Goal: Information Seeking & Learning: Learn about a topic

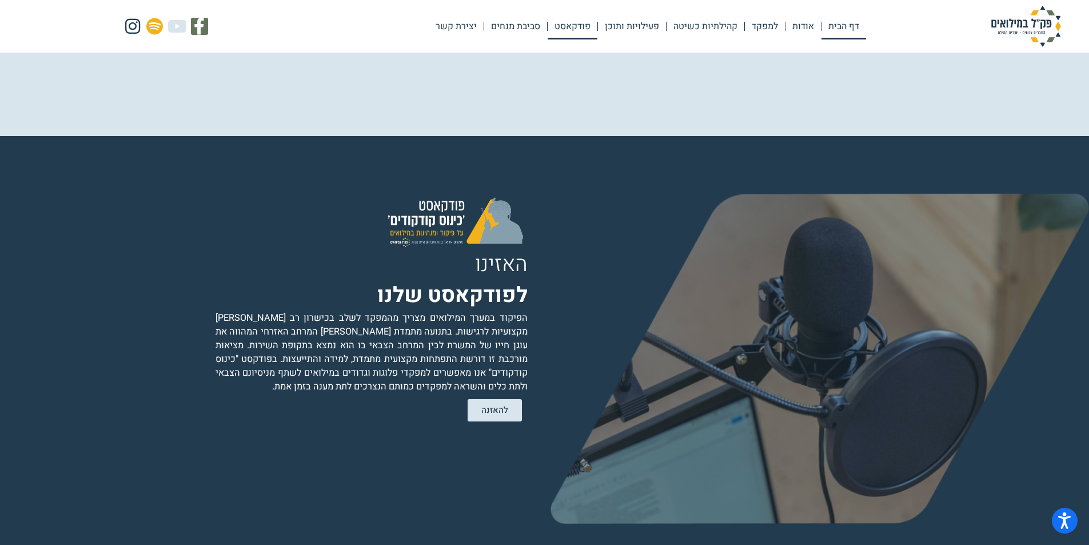
scroll to position [2333, 0]
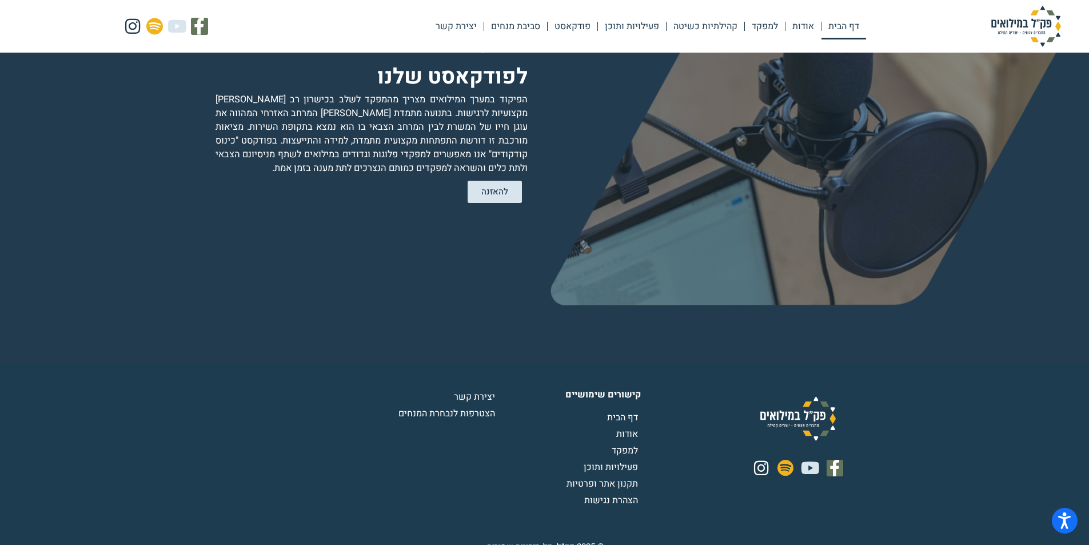
click at [473, 406] on span "הצטרפות לנבחרת המנחים" at bounding box center [447, 413] width 99 height 14
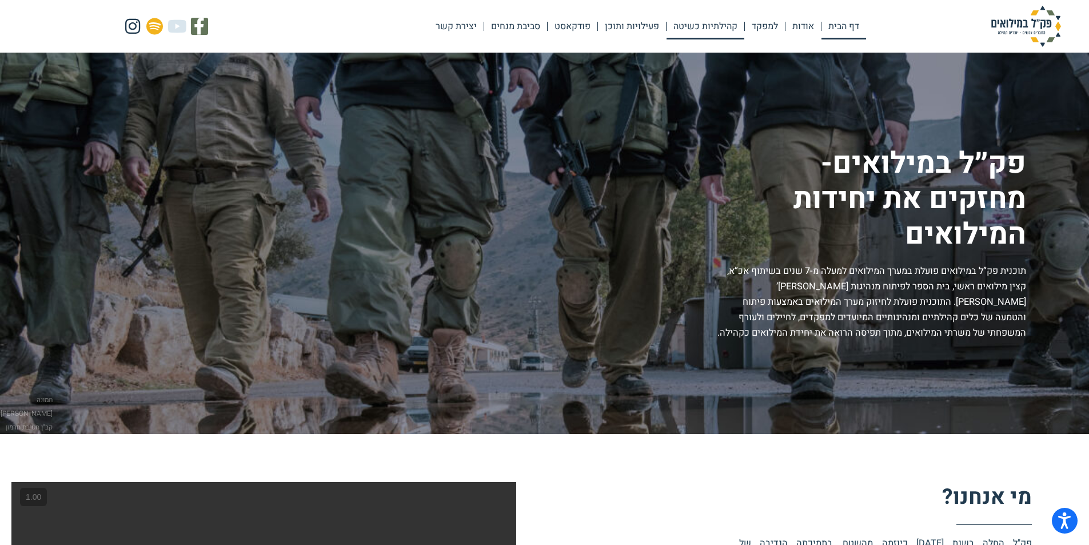
click at [700, 28] on link "קהילתיות כשיטה" at bounding box center [705, 26] width 78 height 26
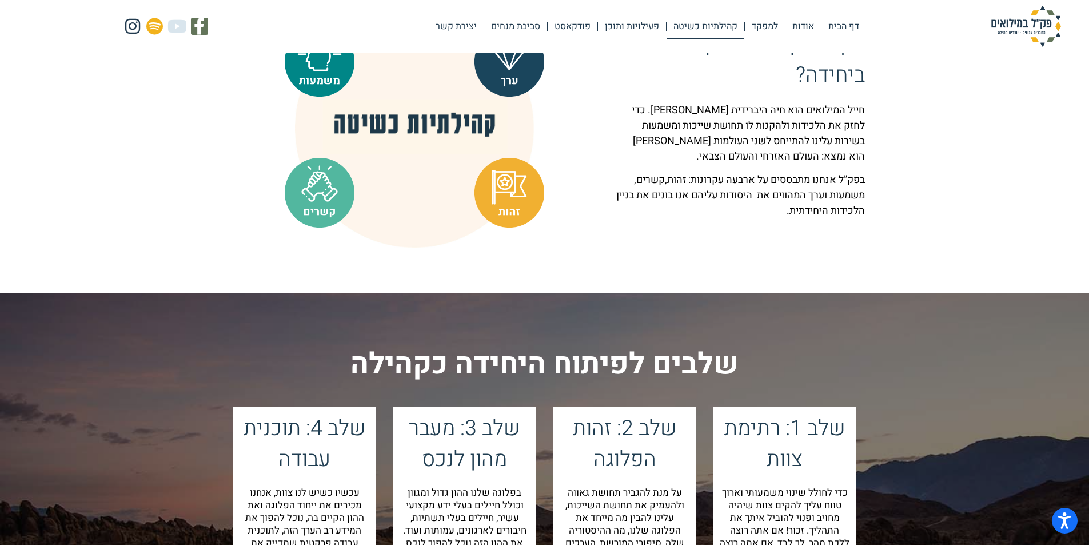
scroll to position [972, 0]
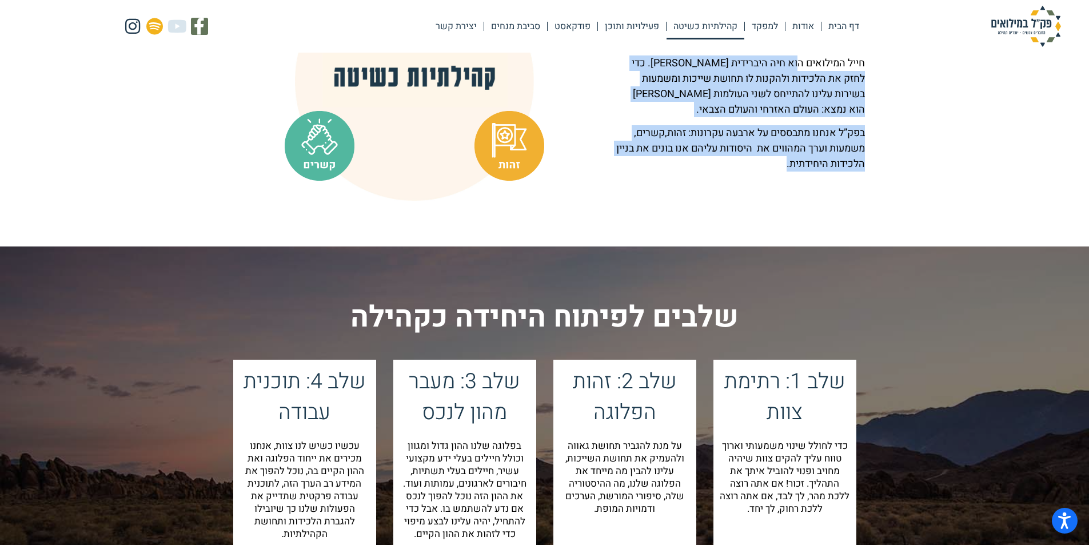
drag, startPoint x: 797, startPoint y: 79, endPoint x: 749, endPoint y: 174, distance: 105.8
click at [749, 171] on div "חייל המילואים הוא חיה היברידית אזרח וחייל. כדי לחזק את הלכידות ולהקנות לו תחושת…" at bounding box center [739, 113] width 249 height 116
click at [749, 171] on p "בפק”ל אנחנו מתבססים על ארבעה עקרונות: זהות,קשרים, משמעות וערך המהווים את היסודו…" at bounding box center [739, 148] width 249 height 46
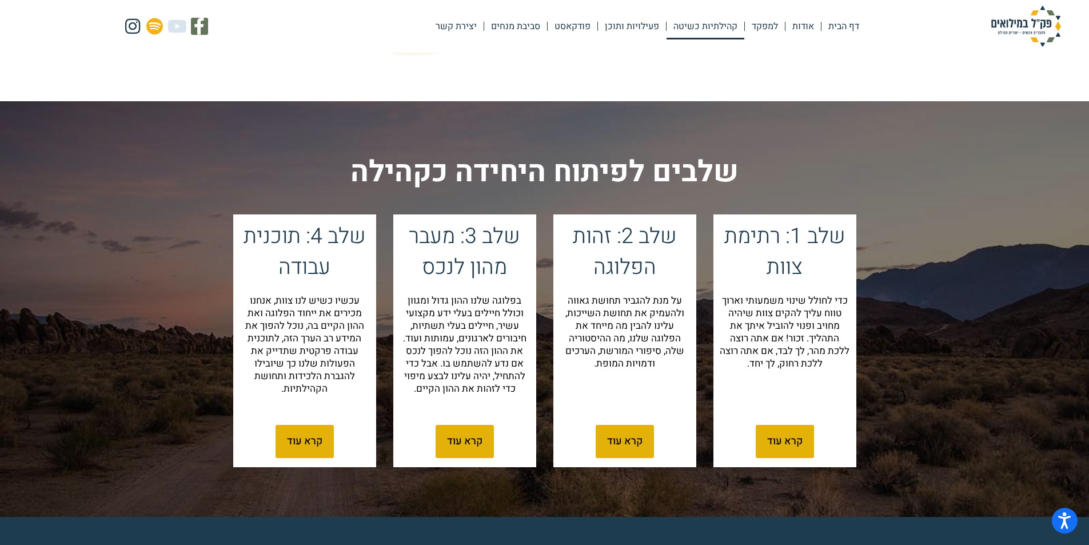
scroll to position [1143, 0]
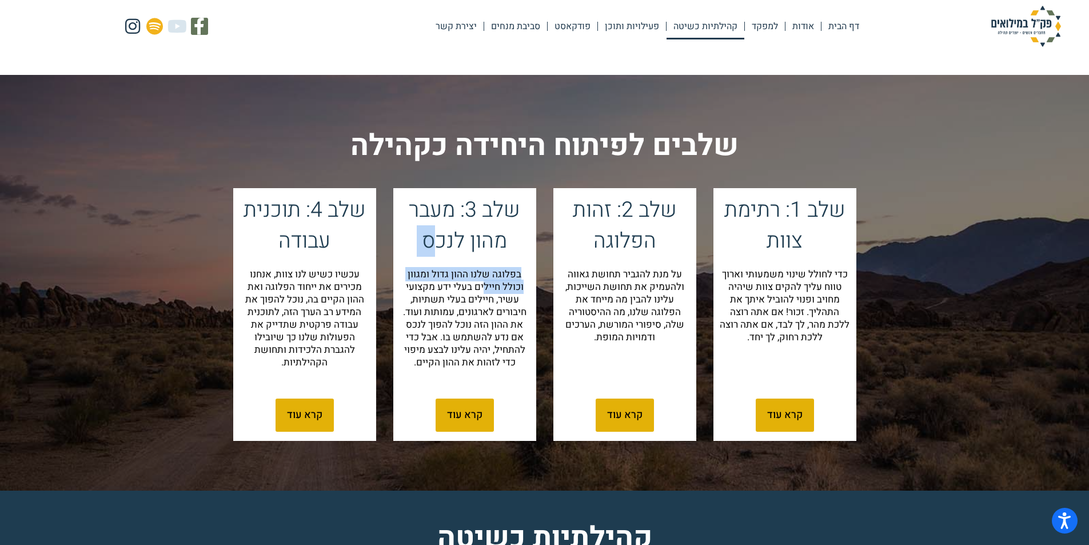
drag, startPoint x: 485, startPoint y: 297, endPoint x: 440, endPoint y: 243, distance: 69.4
click at [440, 243] on div "שלב 3: מעבר מהון לנכס בפלוגה שלנו ההון גדול ומגוון וכולל חיילים בעלי ידע מקצועי…" at bounding box center [464, 288] width 143 height 200
click at [440, 243] on h4 "שלב 3: מעבר מהון לנכס" at bounding box center [464, 226] width 130 height 62
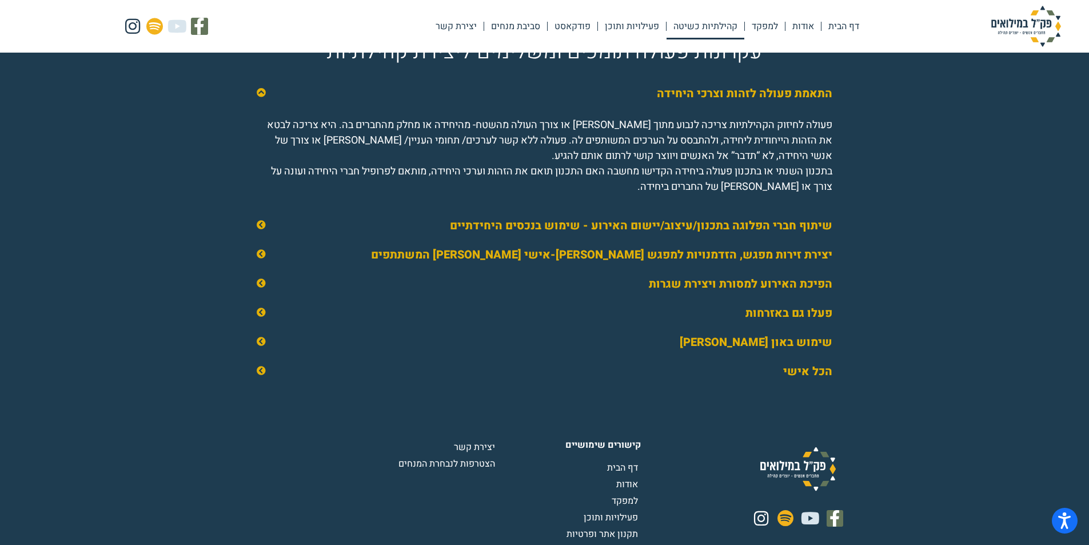
scroll to position [1714, 0]
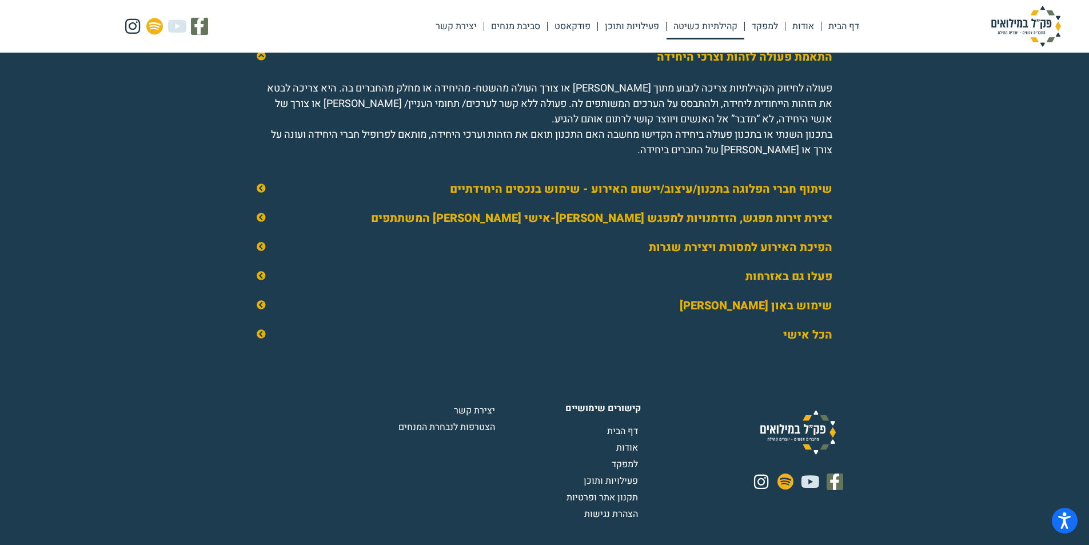
click at [785, 285] on link "פעלו גם באזרחות" at bounding box center [788, 276] width 87 height 17
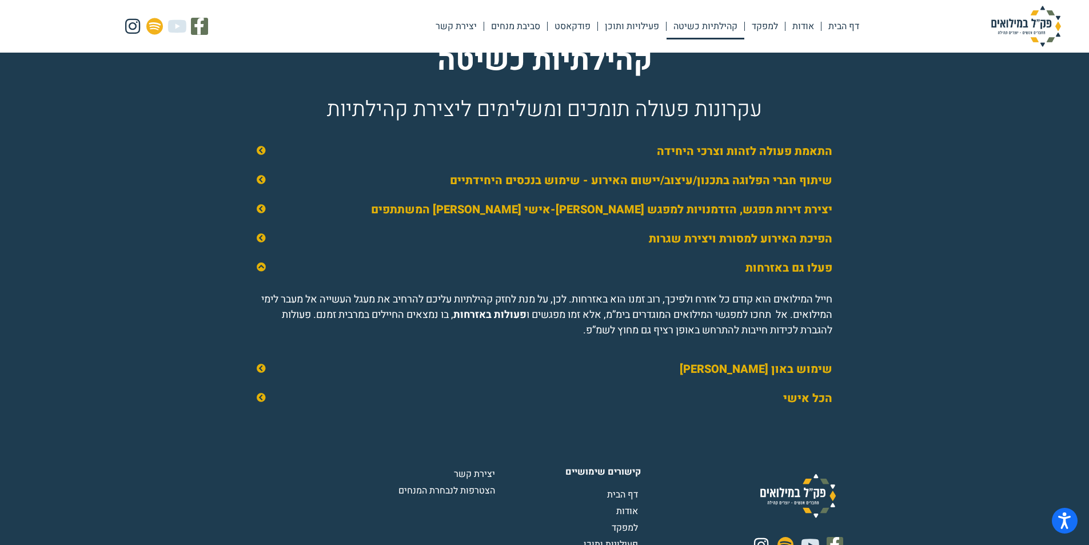
scroll to position [1600, 0]
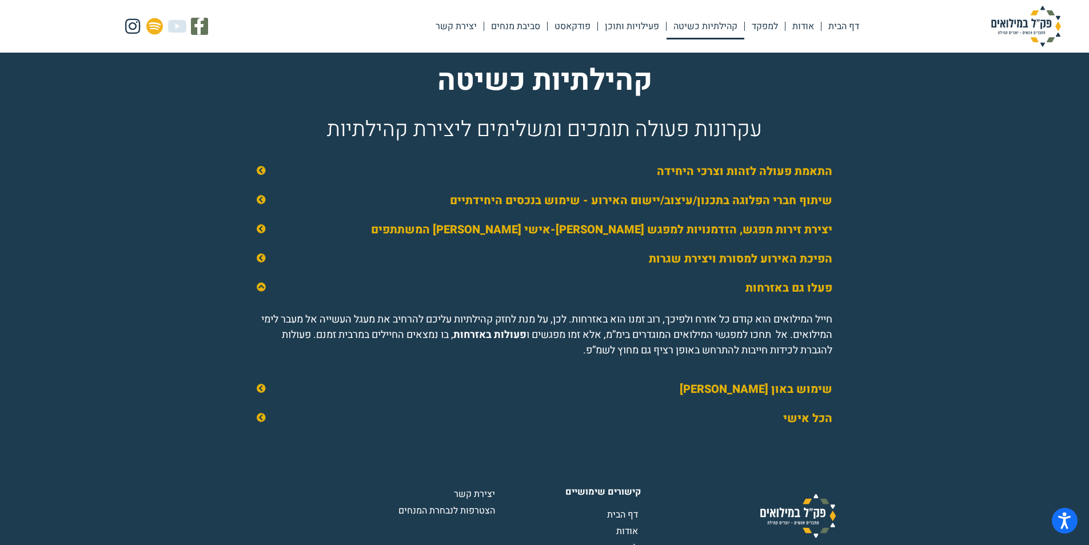
click at [757, 433] on div "הכל אישי" at bounding box center [544, 418] width 598 height 29
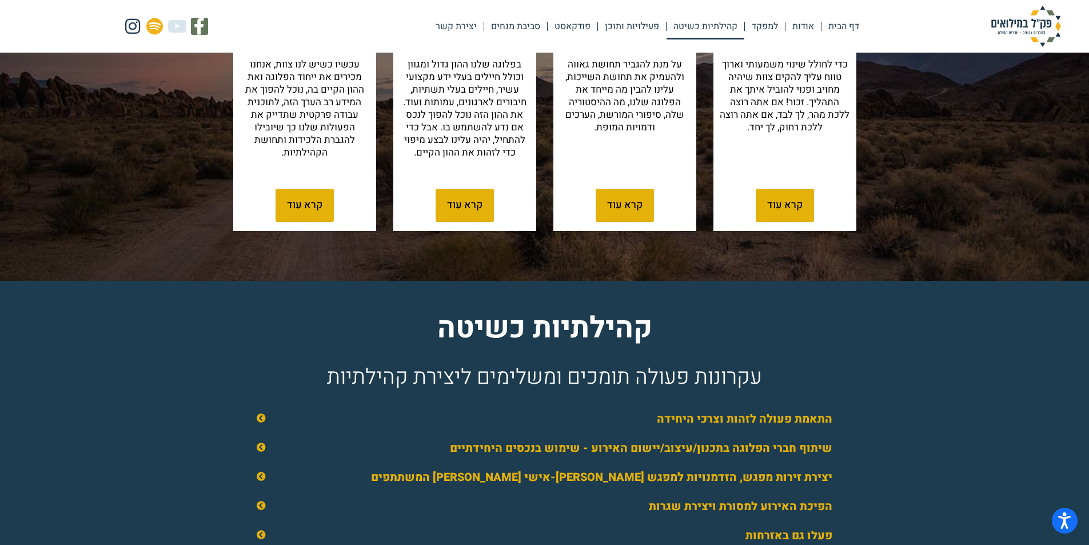
scroll to position [1486, 0]
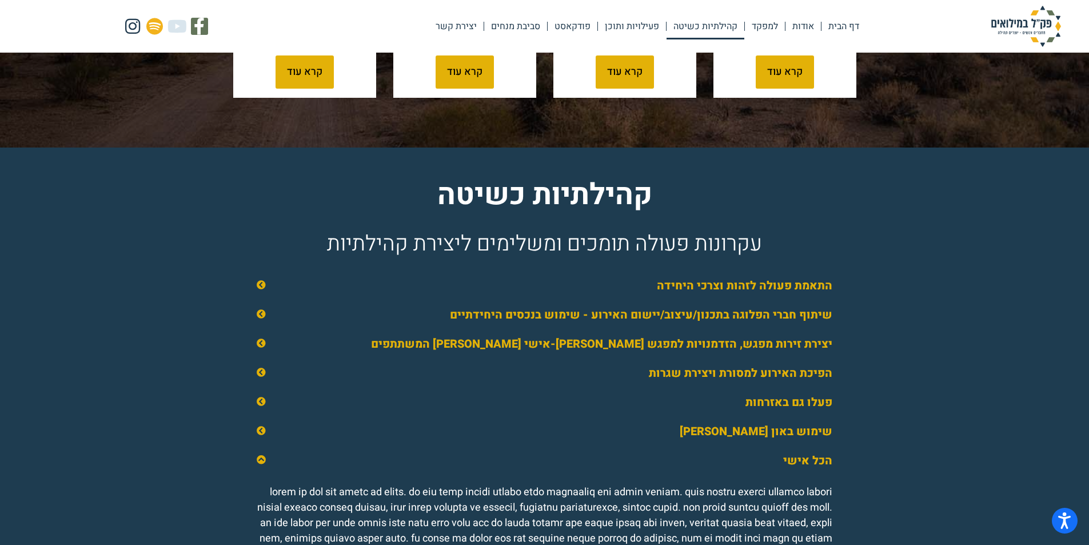
click at [718, 289] on div "התאמת פעולה לזהות וצרכי היחידה" at bounding box center [544, 285] width 598 height 29
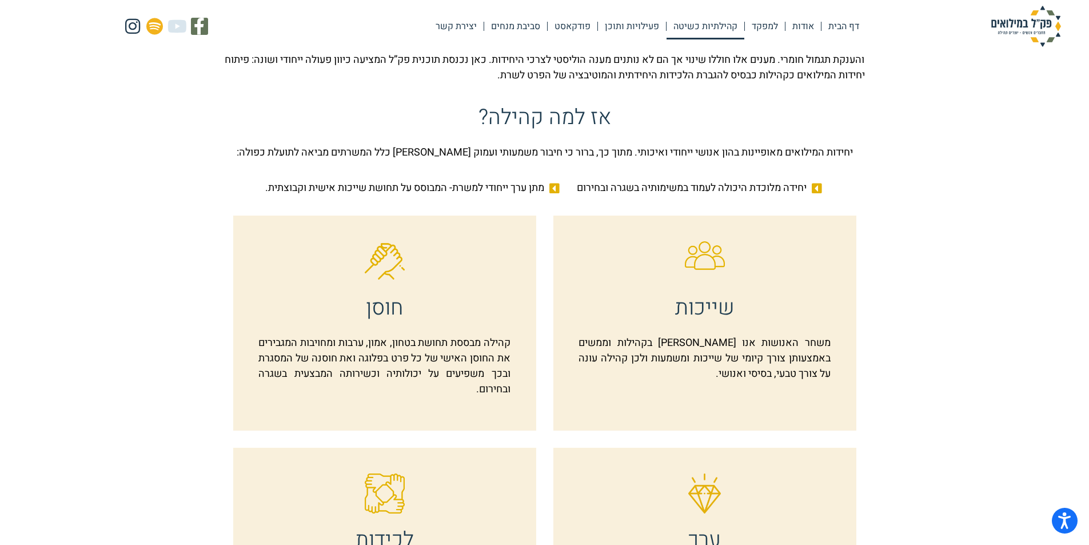
scroll to position [0, 0]
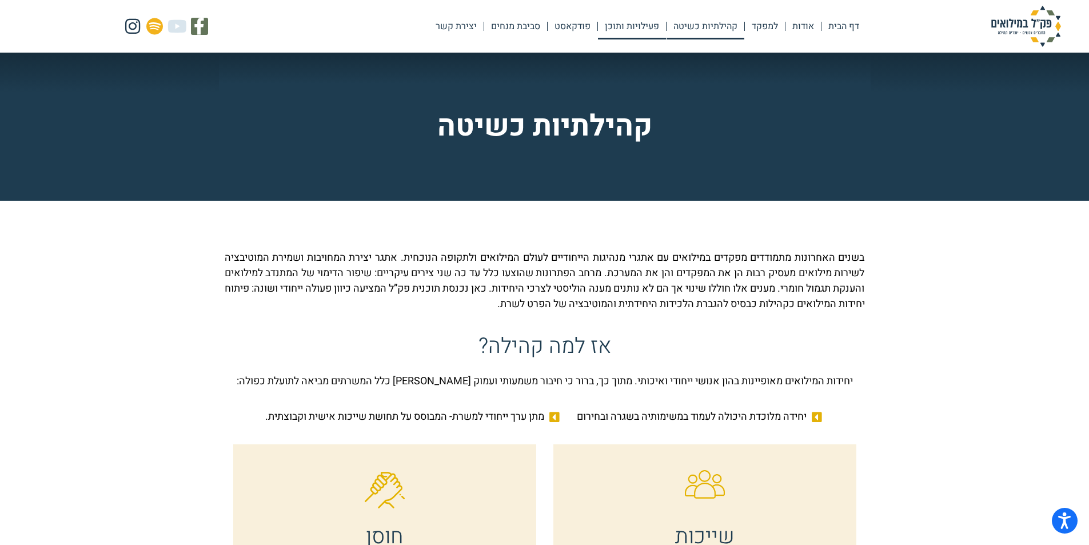
click at [632, 21] on link "פעילויות ותוכן" at bounding box center [632, 26] width 68 height 26
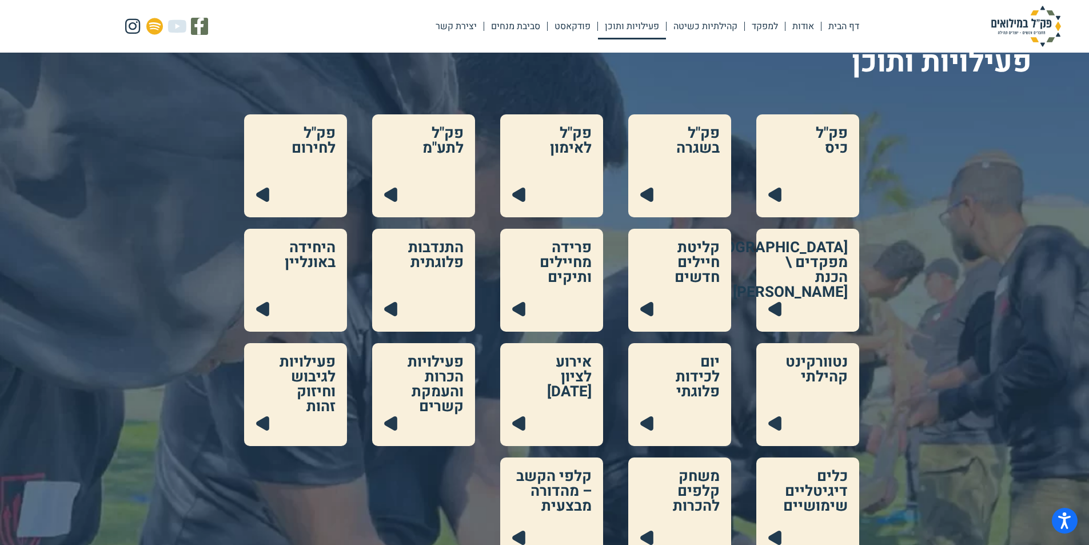
scroll to position [114, 0]
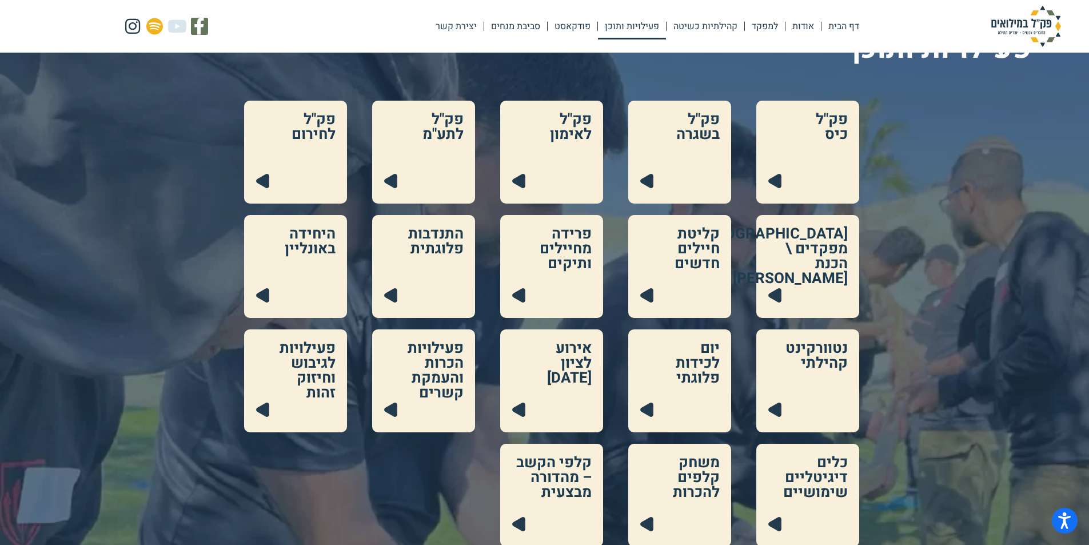
click at [565, 153] on link at bounding box center [551, 152] width 103 height 103
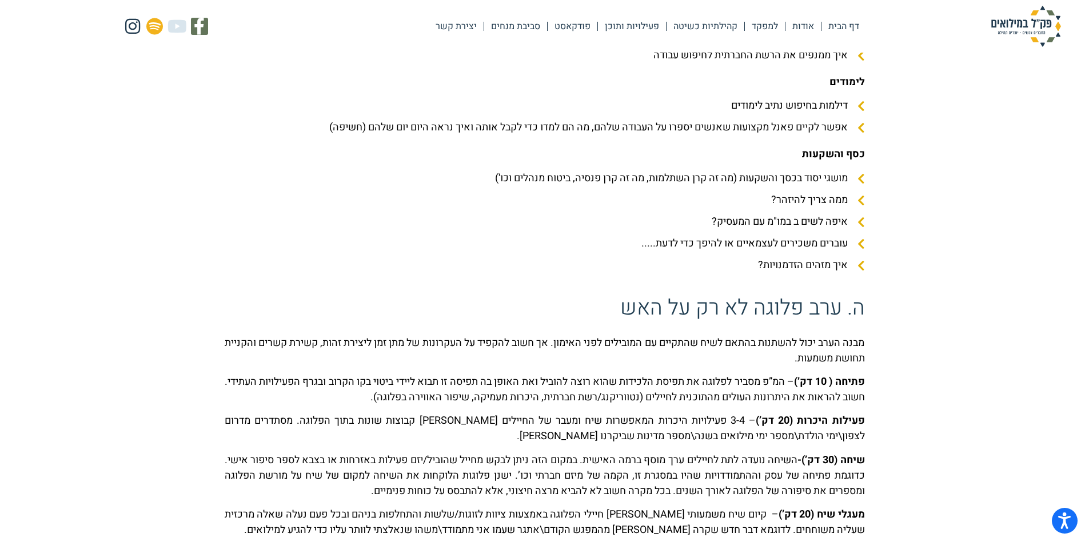
scroll to position [1257, 0]
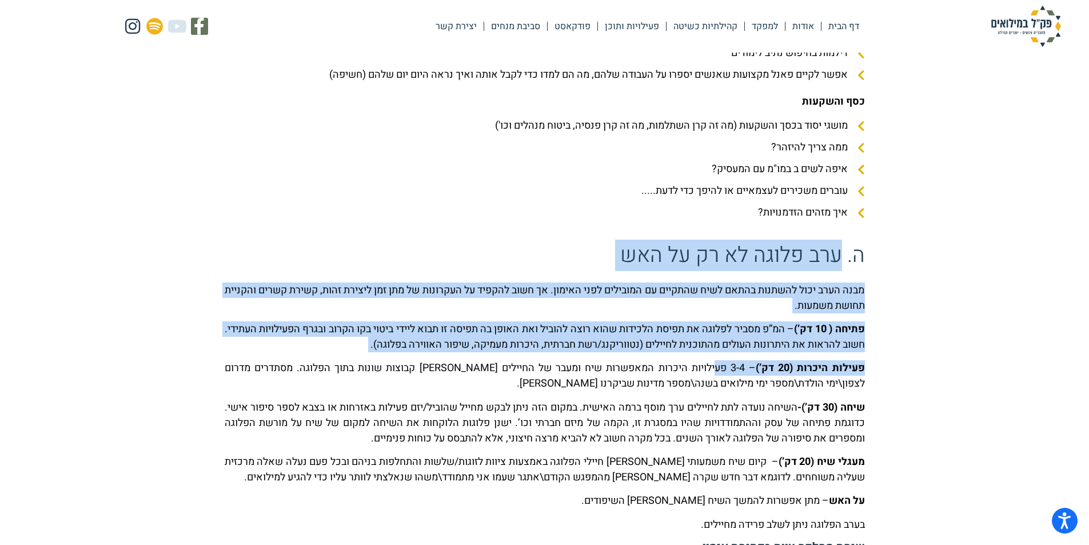
drag, startPoint x: 836, startPoint y: 255, endPoint x: 710, endPoint y: 355, distance: 161.0
click at [710, 355] on div "מבנה הערב יכול להשתנות בהתאם לשיח שהתקיים עם המובילים לפני האימון. אך חשוב להקפ…" at bounding box center [545, 477] width 640 height 390
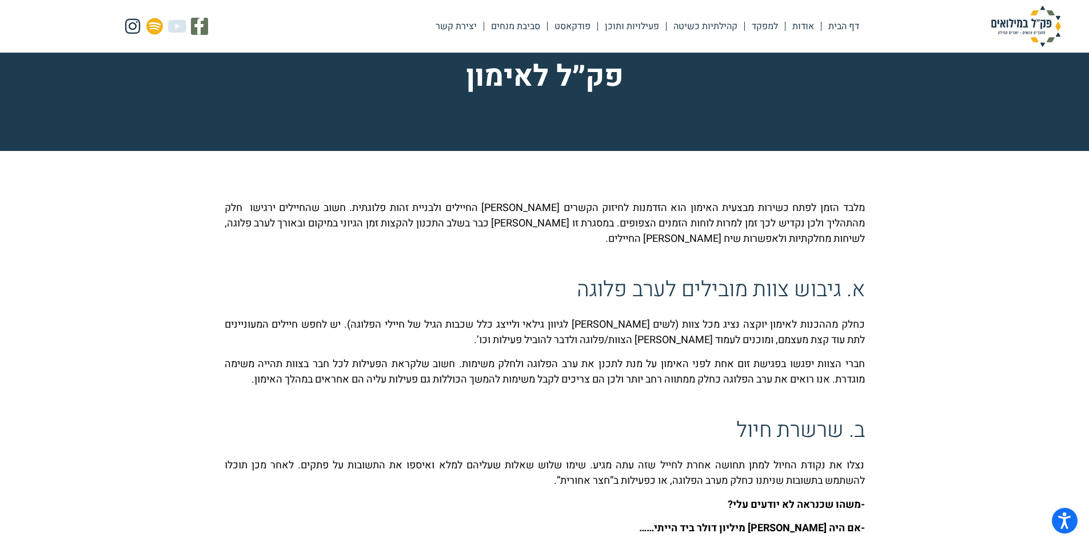
scroll to position [0, 0]
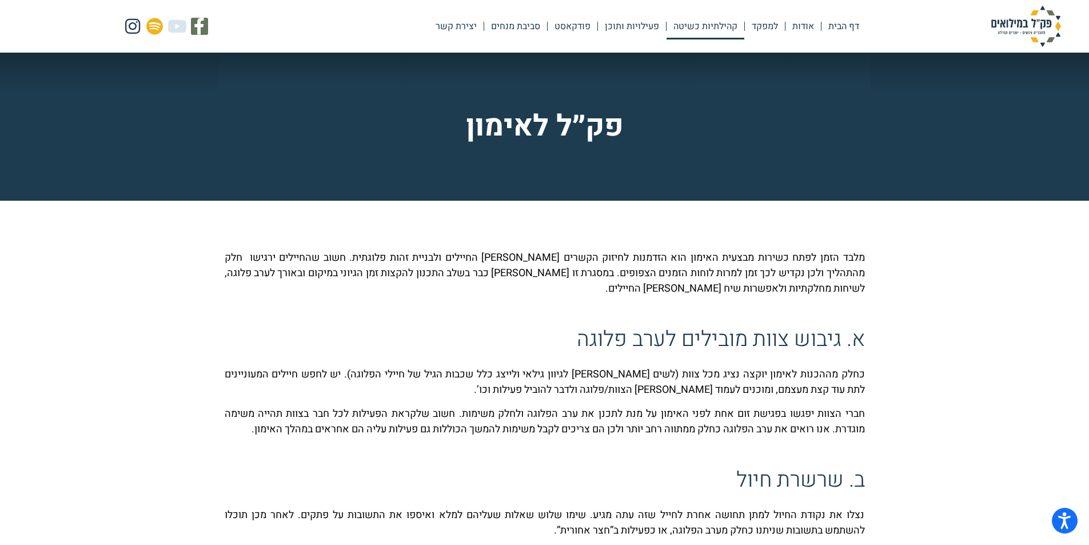
click at [720, 26] on link "קהילתיות כשיטה" at bounding box center [705, 26] width 78 height 26
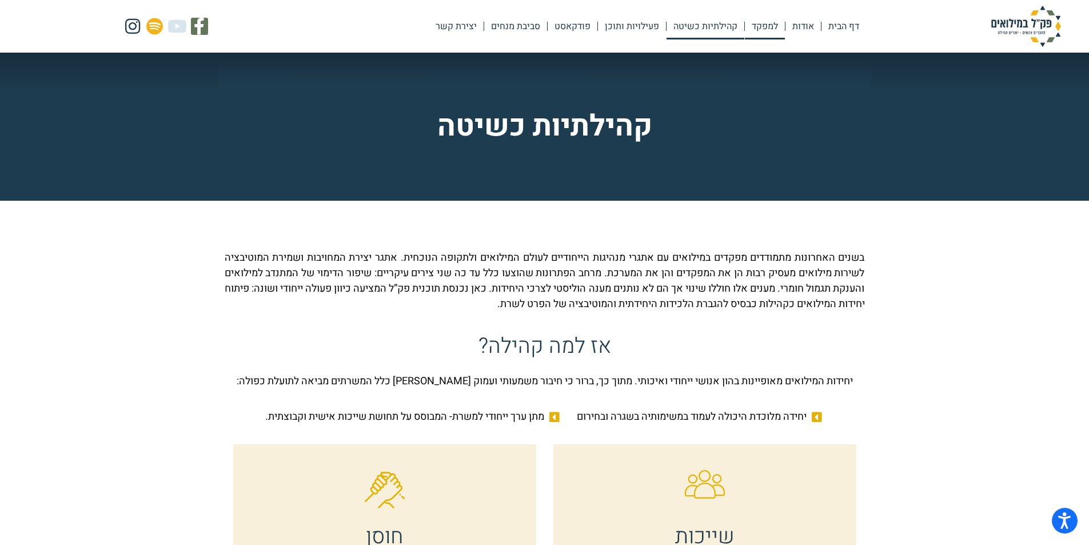
click at [773, 25] on link "למפקד" at bounding box center [765, 26] width 40 height 26
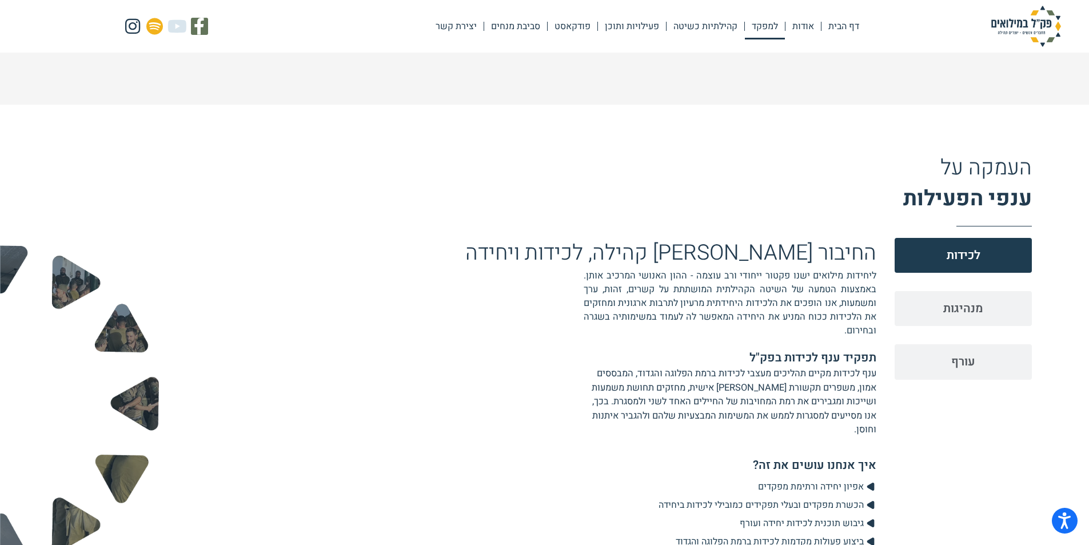
scroll to position [1200, 0]
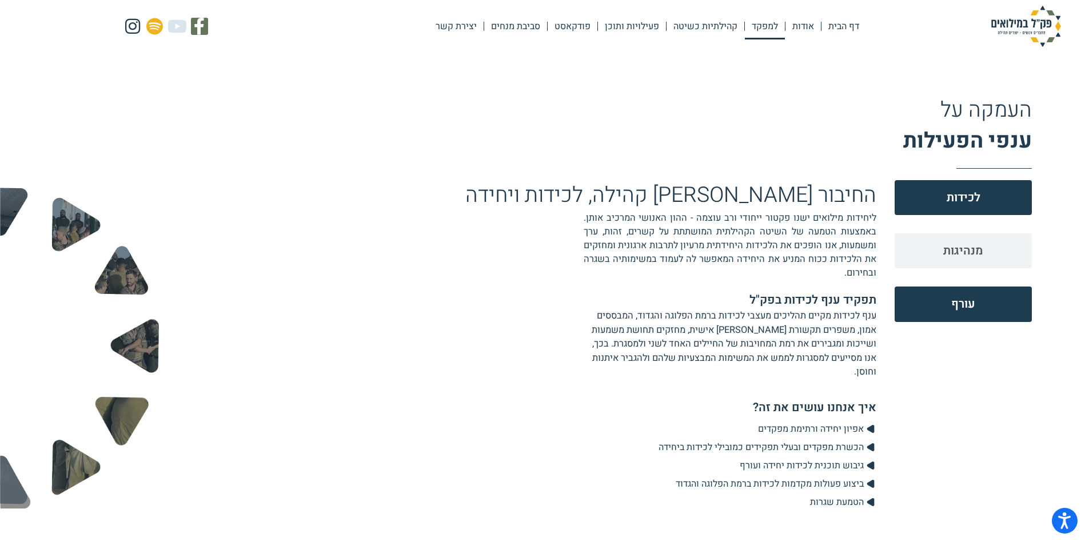
click at [948, 300] on button "עורף" at bounding box center [962, 303] width 137 height 35
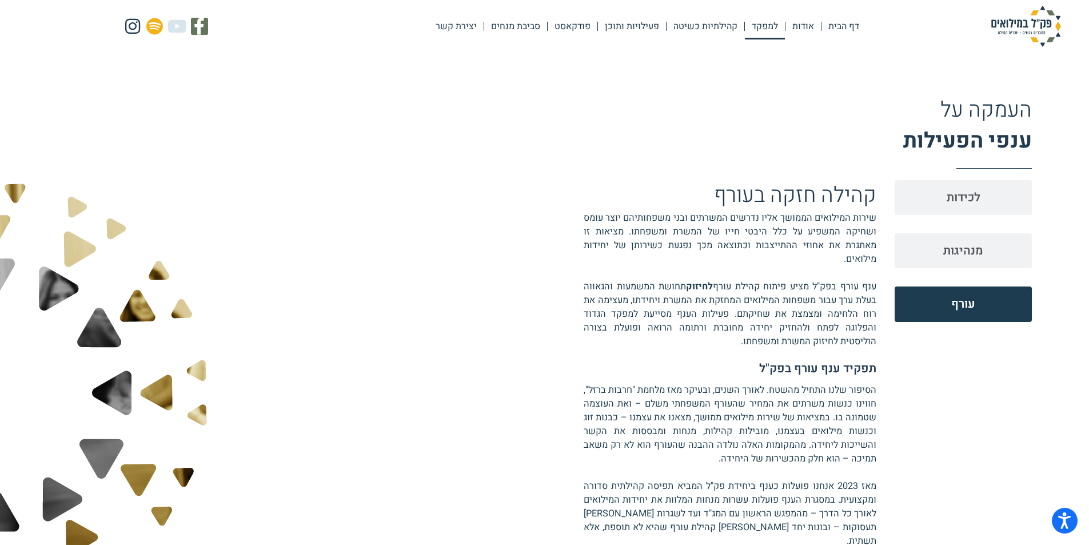
drag, startPoint x: 798, startPoint y: 214, endPoint x: 653, endPoint y: 353, distance: 200.9
click at [653, 353] on div "קהילה חזקה בעורף שירות המילואים הממושך אליו נדרשים המשרתים ובני משפחותיהם יוצר …" at bounding box center [660, 485] width 433 height 611
click at [945, 249] on span "מנהיגות" at bounding box center [963, 251] width 40 height 18
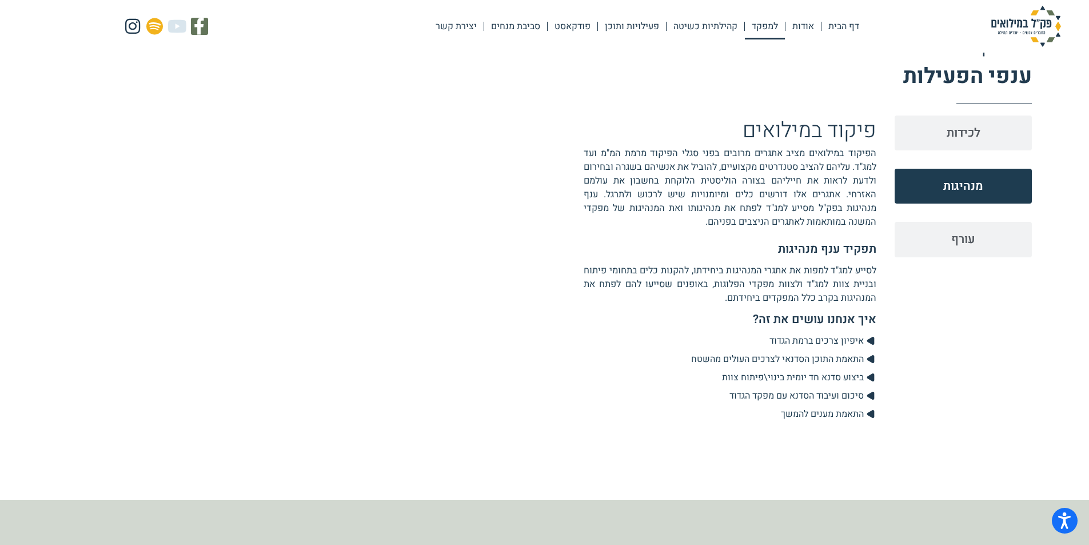
scroll to position [1257, 0]
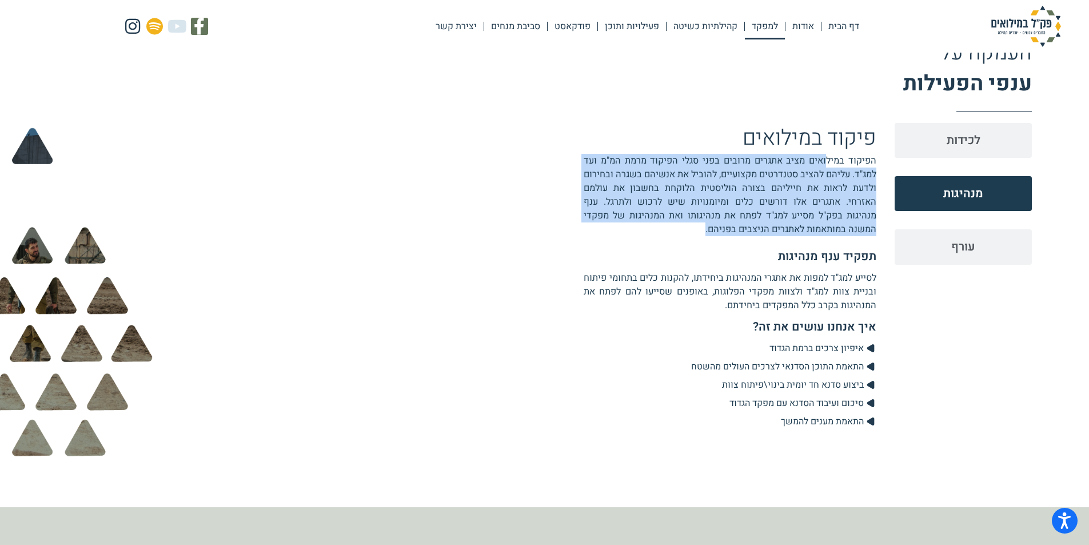
drag, startPoint x: 825, startPoint y: 161, endPoint x: 611, endPoint y: 230, distance: 224.8
click at [611, 230] on p "הפיקוד במילואים מציב אתגרים מרובים בפני סגלי הפיקוד מרמת המ"מ ועד למג"ד. עליהם …" at bounding box center [729, 195] width 293 height 82
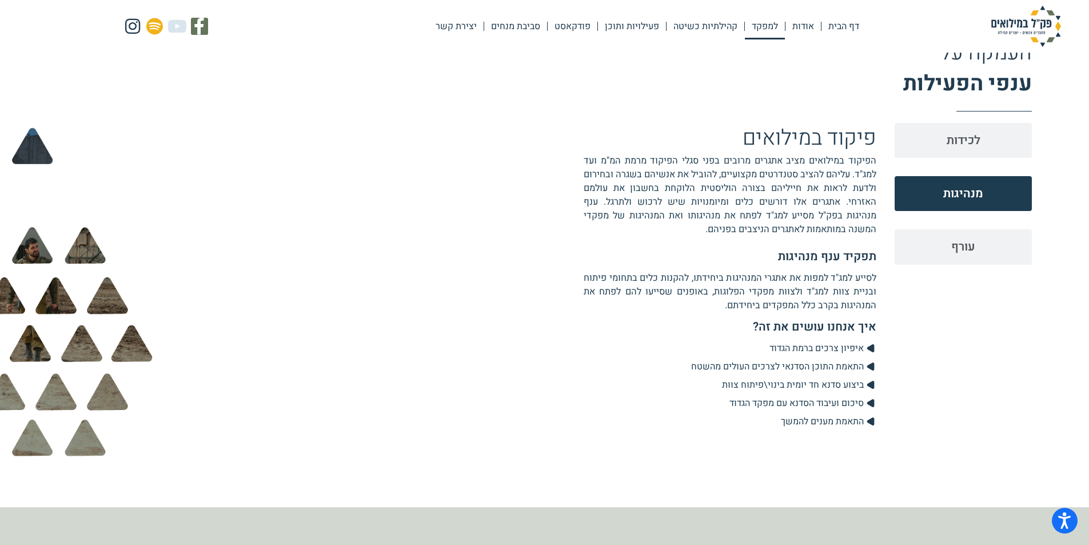
click at [611, 230] on p "הפיקוד במילואים מציב אתגרים מרובים בפני סגלי הפיקוד מרמת המ"מ ועד למג"ד. עליהם …" at bounding box center [729, 195] width 293 height 82
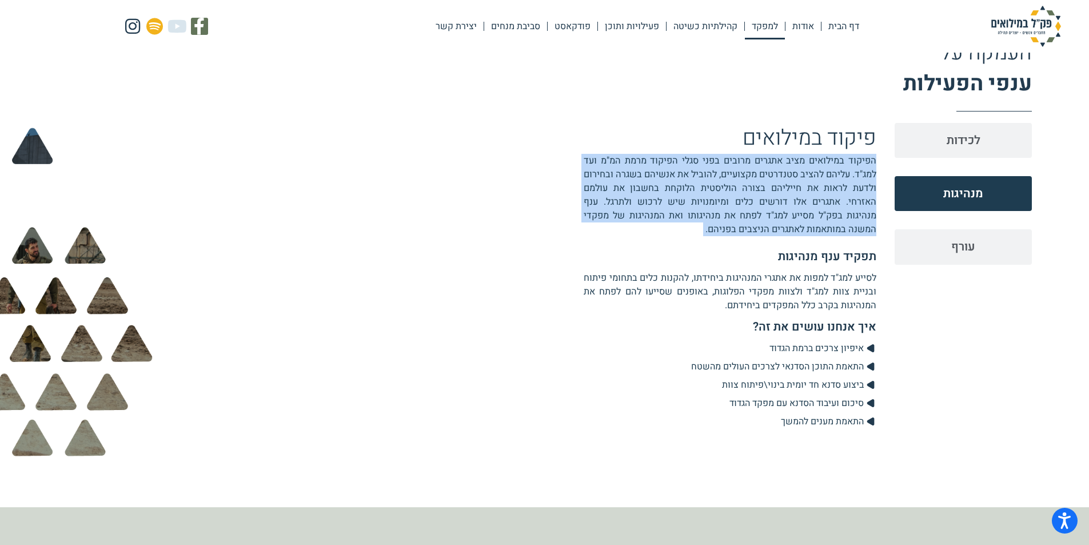
click at [611, 230] on p "הפיקוד במילואים מציב אתגרים מרובים בפני סגלי הפיקוד מרמת המ"מ ועד למג"ד. עליהם …" at bounding box center [729, 195] width 293 height 82
click at [699, 197] on p "הפיקוד במילואים מציב אתגרים מרובים בפני סגלי הפיקוד מרמת המ"מ ועד למג"ד. עליהם …" at bounding box center [729, 195] width 293 height 82
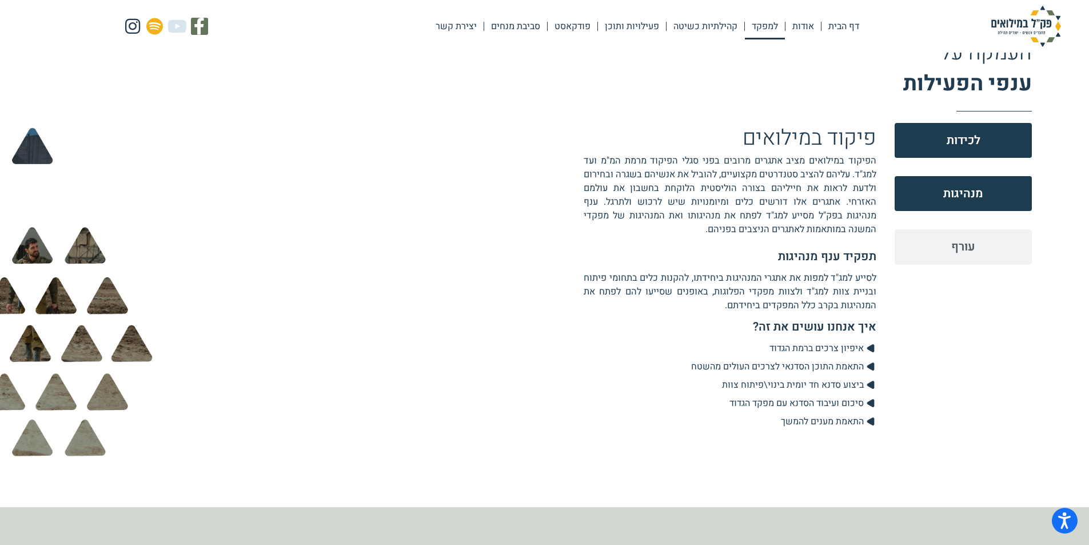
click at [964, 147] on span "לכידות" at bounding box center [963, 140] width 34 height 18
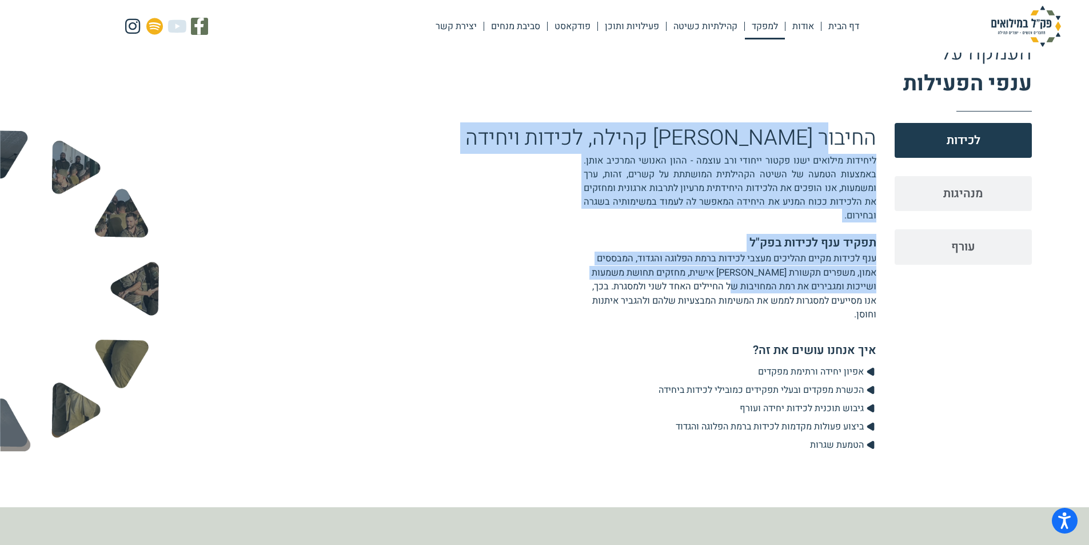
drag, startPoint x: 824, startPoint y: 135, endPoint x: 720, endPoint y: 283, distance: 180.9
click at [720, 283] on div "החיבור [PERSON_NAME] קהילה, לכידות ויחידה ליחידות מילואים ישנו פקטור ייחודי ורב…" at bounding box center [533, 291] width 685 height 336
click at [720, 283] on span "ענף לכידות מקיים תהליכים מעצבי לכידות ברמת הפלוגה והגדוד, המבססים אמון, משפרים …" at bounding box center [733, 286] width 285 height 70
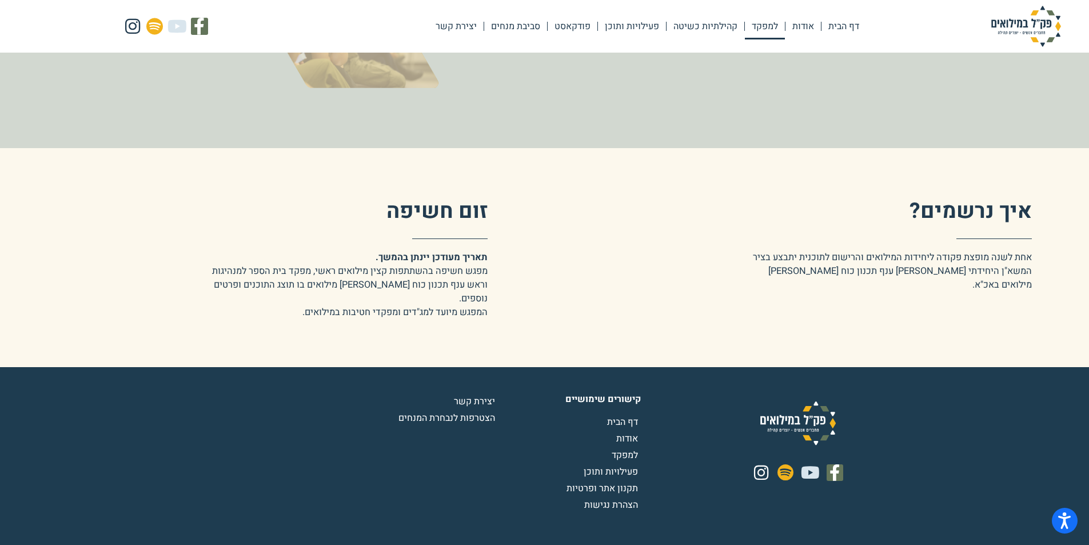
scroll to position [2011, 0]
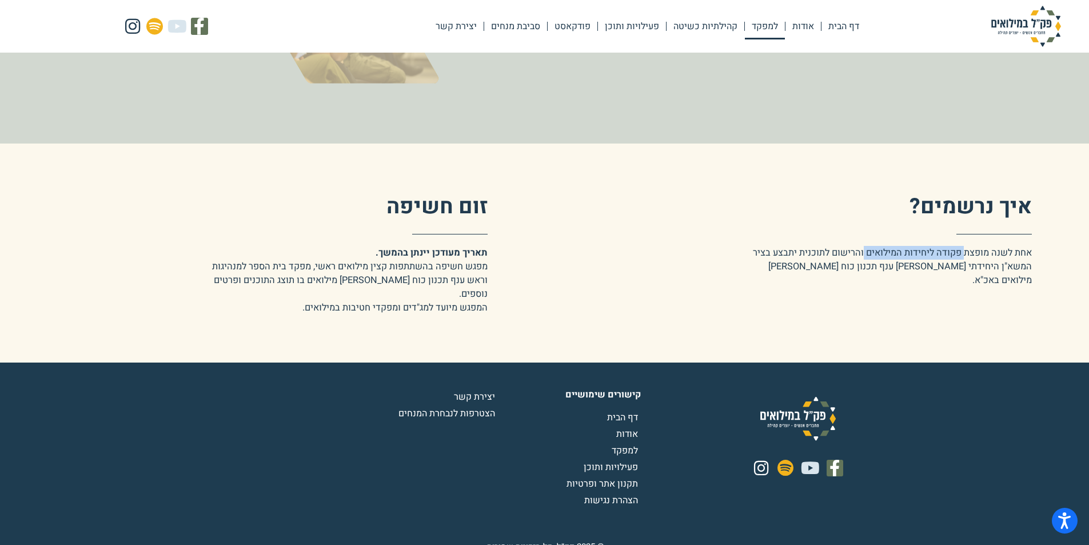
drag, startPoint x: 964, startPoint y: 249, endPoint x: 862, endPoint y: 250, distance: 101.7
click at [862, 250] on span "אחת לשנה מופצת פקודה ליחידות המילואים והרישום לתוכנית יתבצע בציר המשא"ן היחידתי…" at bounding box center [892, 266] width 279 height 41
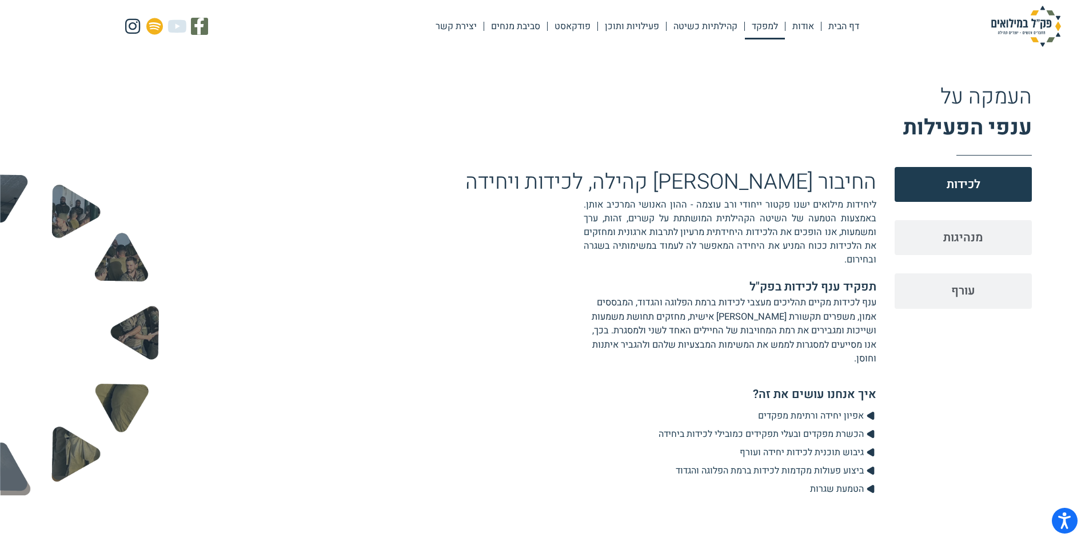
scroll to position [1211, 0]
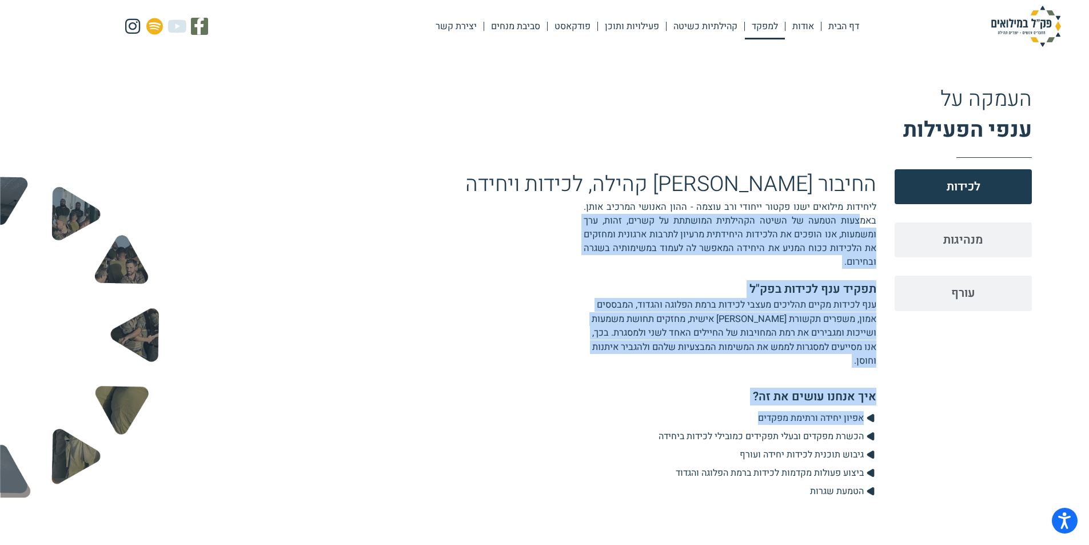
drag, startPoint x: 858, startPoint y: 222, endPoint x: 597, endPoint y: 423, distance: 329.3
click at [597, 423] on div "החיבור [PERSON_NAME] קהילה, לכידות ויחידה ליחידות מילואים ישנו פקטור ייחודי ורב…" at bounding box center [533, 337] width 685 height 336
click at [597, 423] on li ".cls-1{fill:#223b4f;} אפיון יחידה ורתימת מפקדים" at bounding box center [533, 419] width 685 height 16
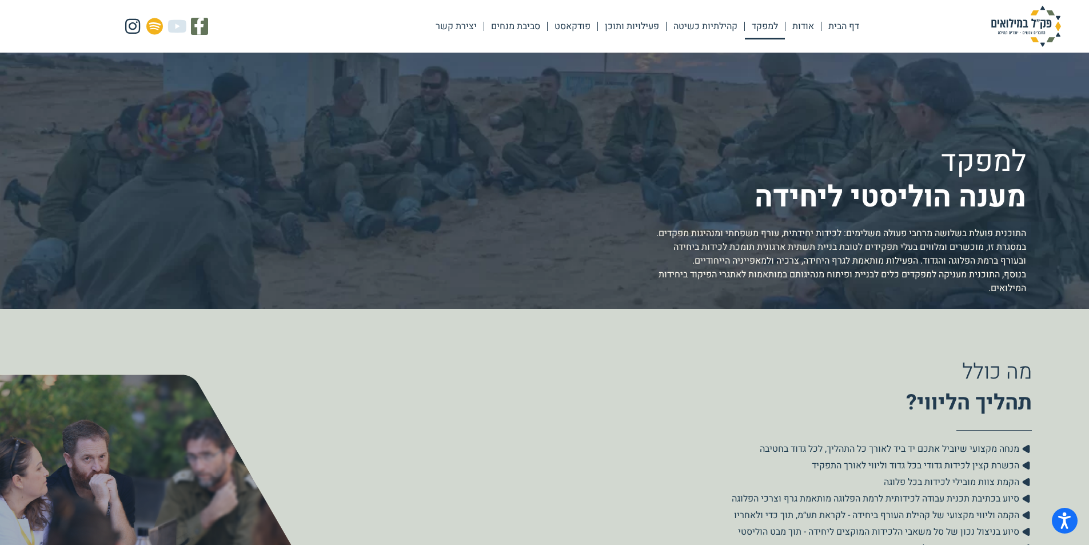
scroll to position [0, 0]
